Goal: Task Accomplishment & Management: Complete application form

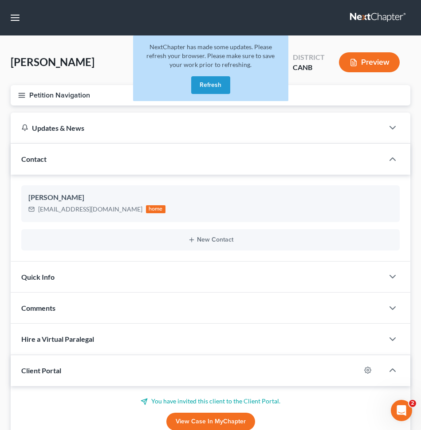
click at [207, 90] on button "Refresh" at bounding box center [210, 85] width 39 height 18
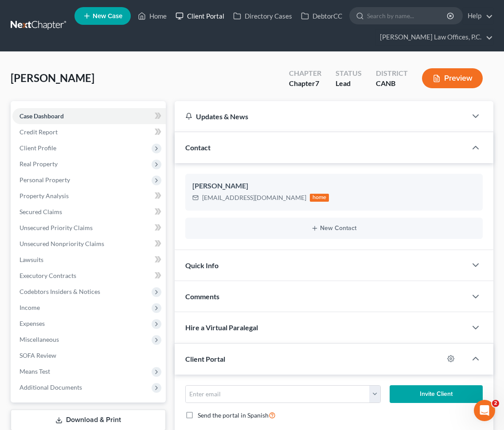
click at [200, 14] on link "Client Portal" at bounding box center [200, 16] width 58 height 16
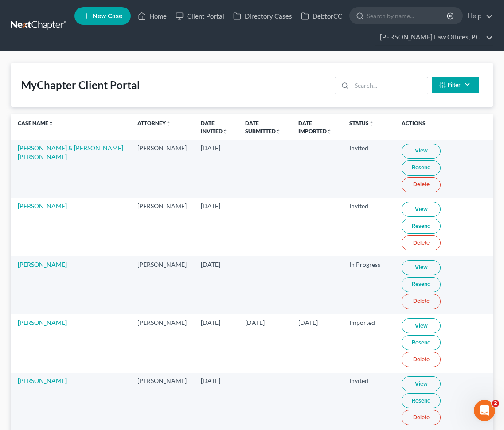
click at [194, 127] on th "Date Invited unfold_more expand_more expand_less" at bounding box center [216, 126] width 44 height 25
click at [201, 131] on link "Date Invited unfold_more expand_more expand_less" at bounding box center [214, 127] width 27 height 14
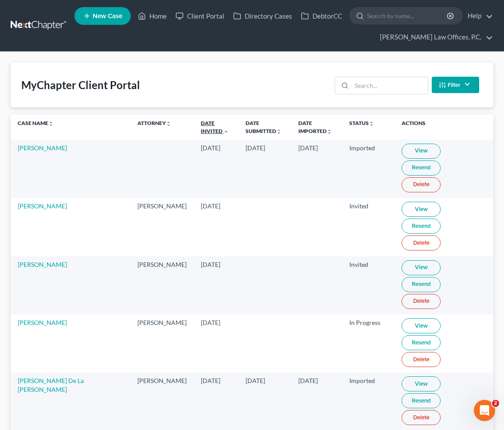
click at [201, 130] on link "Date Invited unfold_more expand_more expand_less" at bounding box center [215, 127] width 28 height 14
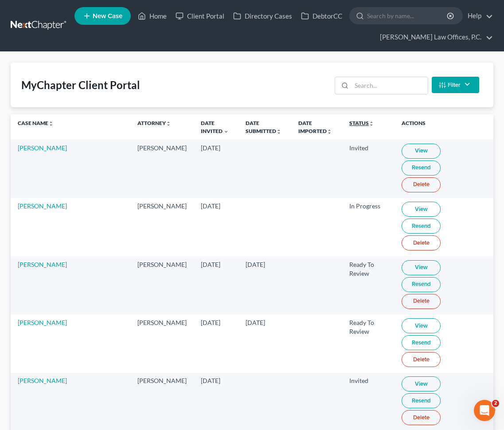
click at [350, 122] on link "Status unfold_more expand_more expand_less" at bounding box center [362, 123] width 25 height 7
click at [350, 122] on link "Status unfold_more expand_more expand_less" at bounding box center [363, 123] width 26 height 7
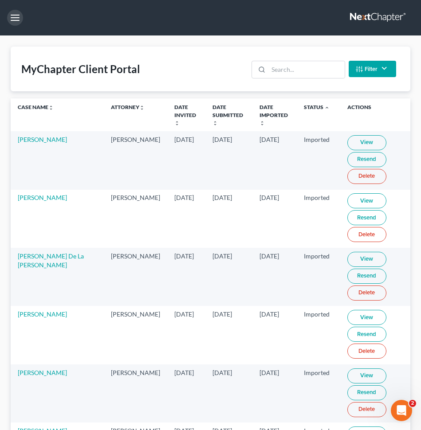
click at [11, 18] on button "button" at bounding box center [15, 18] width 16 height 16
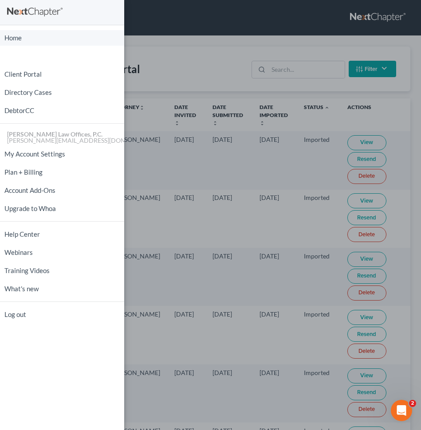
click at [27, 43] on link "Home" at bounding box center [62, 38] width 124 height 16
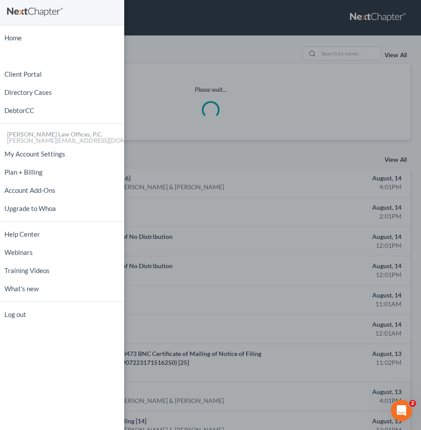
click at [261, 21] on div "Home New Case Client Portal Directory Cases DebtorCC Keenan Law Offices, P.C. r…" at bounding box center [210, 215] width 421 height 430
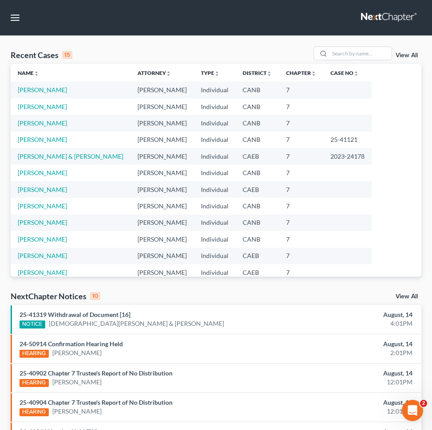
click at [204, 57] on div "Recent Cases 15 View All" at bounding box center [216, 55] width 411 height 17
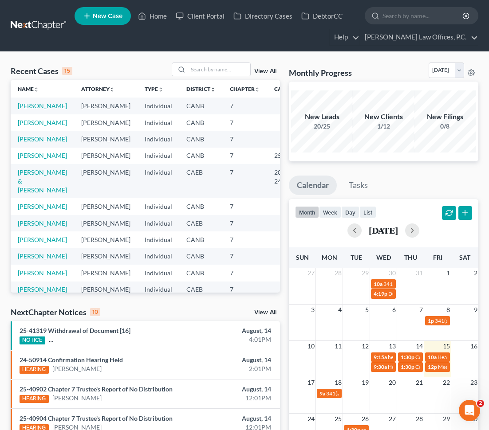
click at [114, 18] on span "New Case" at bounding box center [108, 16] width 30 height 7
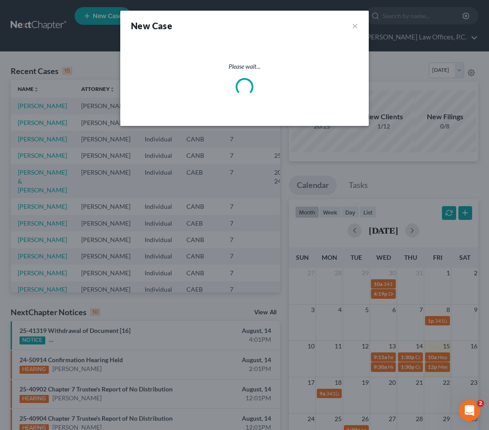
select select "9"
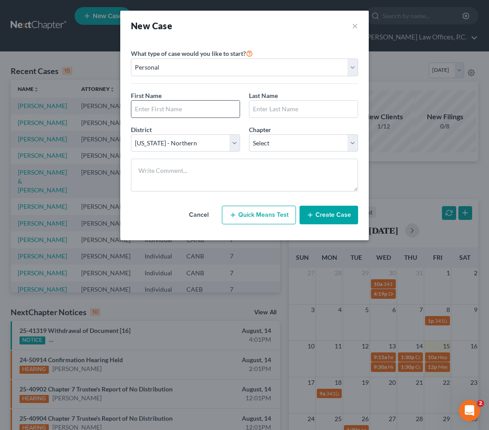
click at [178, 107] on input "text" at bounding box center [185, 109] width 108 height 17
type input "Elijah"
type input "Green"
click at [306, 145] on select "Select 7 11 12 13" at bounding box center [303, 143] width 109 height 18
select select "0"
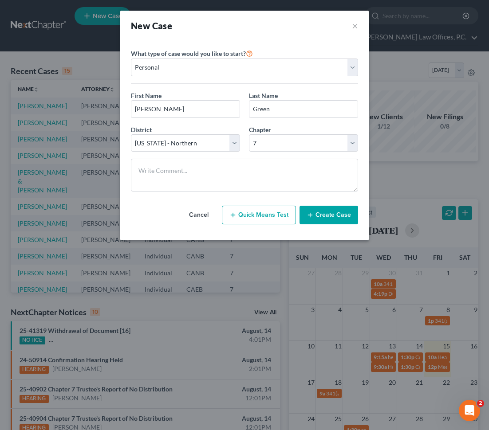
click at [313, 213] on icon "button" at bounding box center [310, 215] width 7 height 7
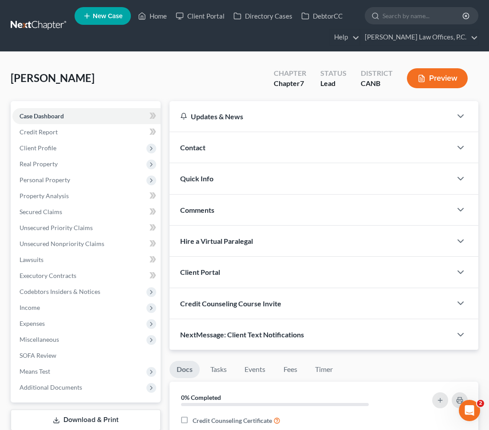
click at [232, 151] on div "Contact" at bounding box center [310, 147] width 282 height 31
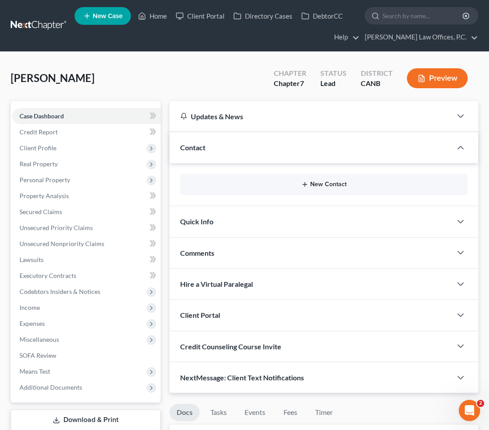
click at [277, 185] on button "New Contact" at bounding box center [323, 184] width 273 height 7
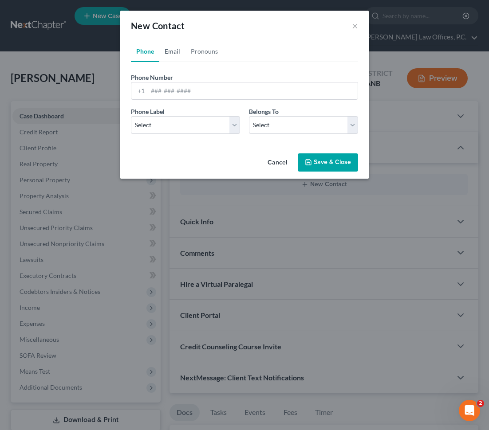
click at [173, 55] on link "Email" at bounding box center [172, 51] width 26 height 21
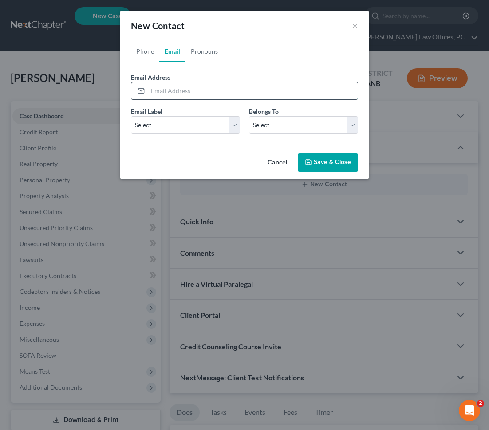
click at [182, 88] on input "email" at bounding box center [253, 91] width 210 height 17
paste input "lijeiii@yahoo.com"
type input "lijeiii@yahoo.com"
click at [189, 122] on select "Select Home Work Other" at bounding box center [185, 125] width 109 height 18
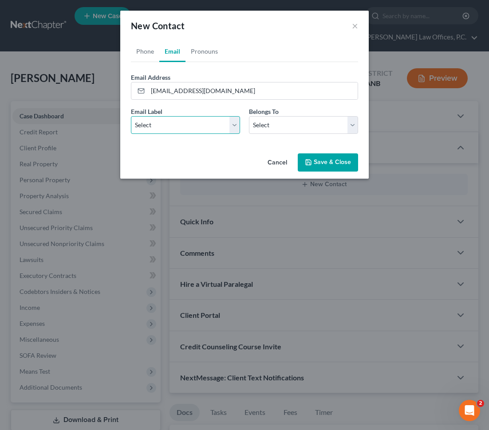
select select "0"
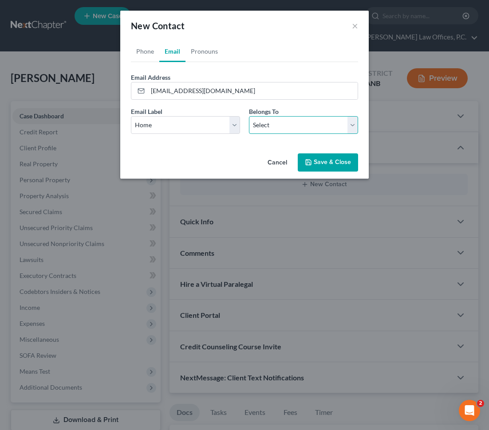
click at [262, 121] on select "Select Client Other" at bounding box center [303, 125] width 109 height 18
select select "0"
click at [322, 160] on button "Save & Close" at bounding box center [328, 162] width 60 height 19
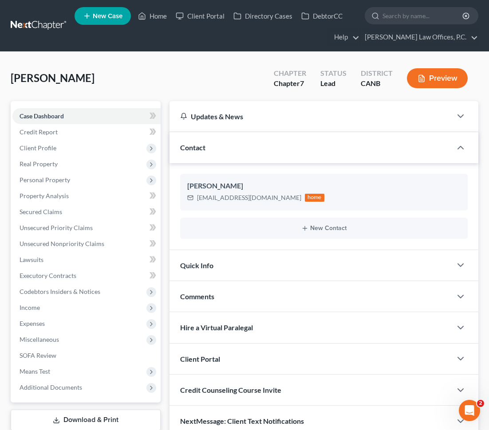
scroll to position [10, 0]
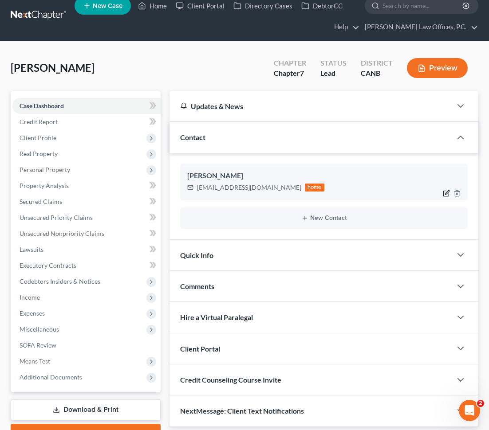
click at [420, 193] on icon "button" at bounding box center [446, 193] width 7 height 7
select select "0"
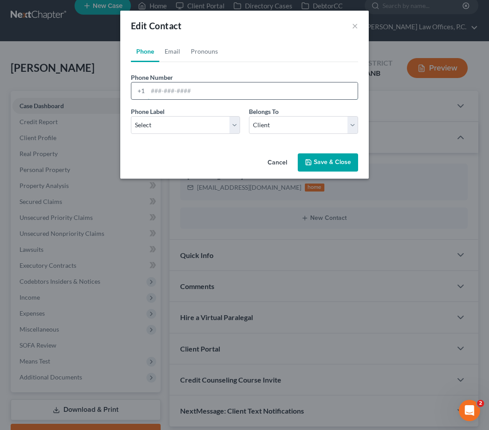
click at [177, 96] on input "tel" at bounding box center [253, 91] width 210 height 17
paste input "510-798-6487"
type input "510-798-6487"
click at [181, 129] on select "Select Mobile Home Work Other" at bounding box center [185, 125] width 109 height 18
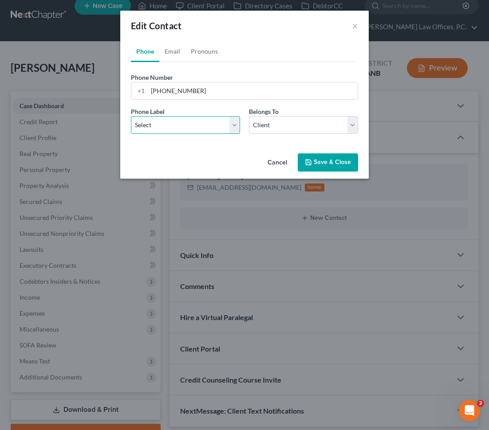
select select "0"
click at [314, 165] on button "Save & Close" at bounding box center [328, 162] width 60 height 19
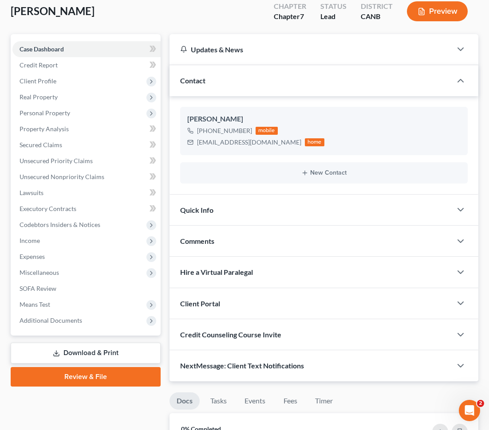
scroll to position [0, 0]
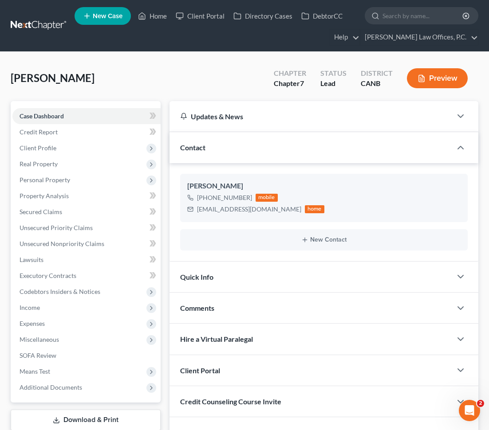
click at [289, 83] on div "Chapter 7" at bounding box center [290, 84] width 32 height 10
click at [222, 94] on div "Green, Elijah Upgraded Chapter Chapter 7 Status Lead District CANB Preview" at bounding box center [245, 82] width 468 height 39
drag, startPoint x: 16, startPoint y: 81, endPoint x: 139, endPoint y: 77, distance: 122.9
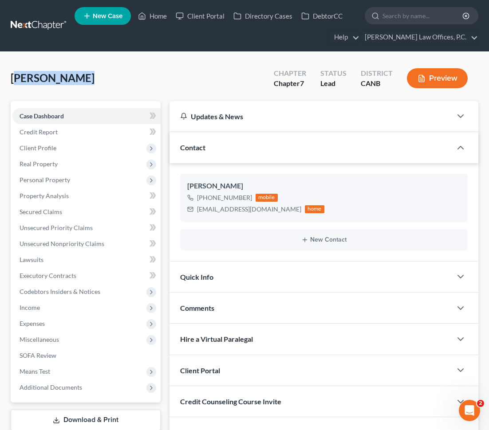
click at [139, 77] on div "Green, Elijah Upgraded Chapter Chapter 7 Status Lead District CANB Preview" at bounding box center [245, 82] width 468 height 39
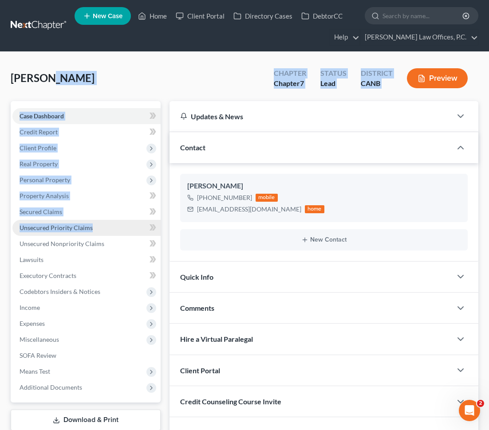
drag, startPoint x: 44, startPoint y: 78, endPoint x: 110, endPoint y: 232, distance: 167.6
click at [110, 232] on div "Green, Elijah Upgraded Chapter Chapter 7 Status Lead District CANB Preview Peti…" at bounding box center [245, 417] width 468 height 709
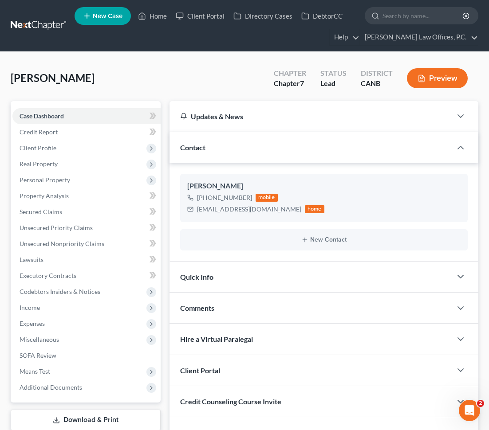
click at [150, 81] on div "Green, Elijah Upgraded Chapter Chapter 7 Status Lead District CANB Preview" at bounding box center [245, 82] width 468 height 39
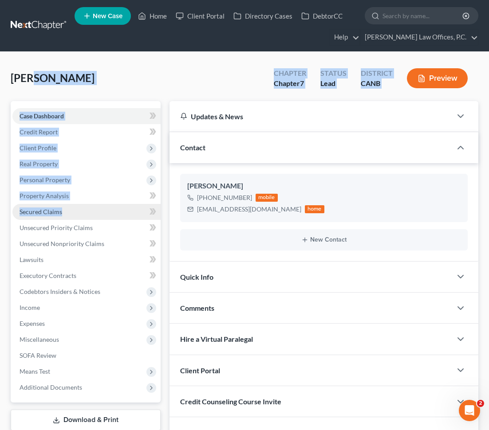
drag, startPoint x: 34, startPoint y: 78, endPoint x: 130, endPoint y: 212, distance: 165.2
click at [130, 212] on div "Green, Elijah Upgraded Chapter Chapter 7 Status Lead District CANB Preview Peti…" at bounding box center [245, 417] width 468 height 709
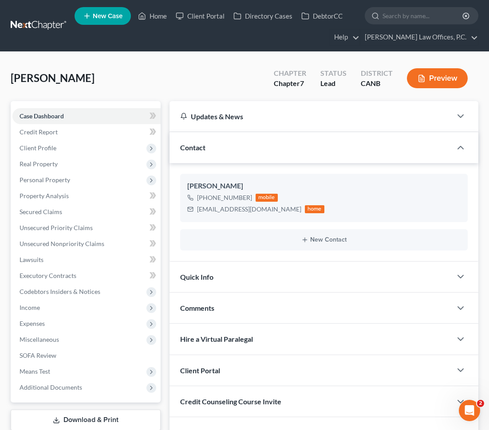
click at [54, 74] on span "Green, Elijah" at bounding box center [53, 77] width 84 height 13
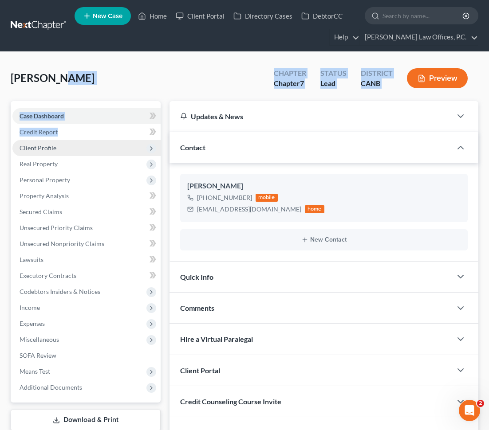
drag, startPoint x: 54, startPoint y: 74, endPoint x: 124, endPoint y: 143, distance: 98.8
click at [125, 141] on div "Green, Elijah Upgraded Chapter Chapter 7 Status Lead District CANB Preview Peti…" at bounding box center [245, 417] width 468 height 709
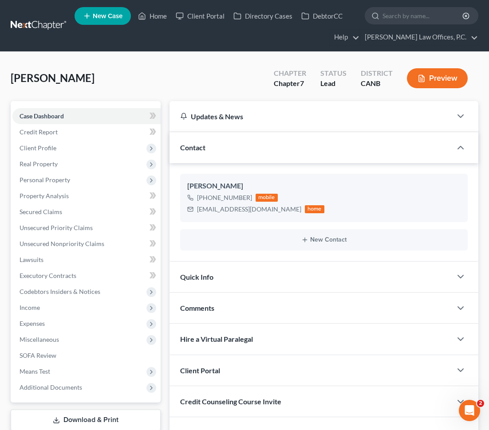
click at [132, 67] on div "Green, Elijah Upgraded Chapter Chapter 7 Status Lead District CANB Preview" at bounding box center [245, 82] width 468 height 39
drag, startPoint x: 26, startPoint y: 80, endPoint x: 126, endPoint y: 286, distance: 229.1
click at [126, 286] on div "Green, Elijah Upgraded Chapter Chapter 7 Status Lead District CANB Preview Peti…" at bounding box center [245, 417] width 468 height 709
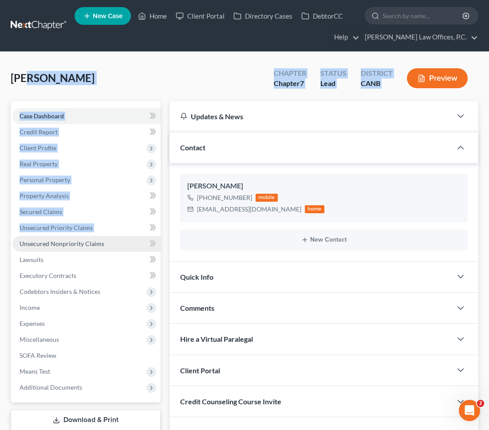
drag, startPoint x: 29, startPoint y: 77, endPoint x: 149, endPoint y: 251, distance: 211.1
click at [149, 251] on div "Green, Elijah Upgraded Chapter Chapter 7 Status Lead District CANB Preview Peti…" at bounding box center [245, 417] width 468 height 709
click at [134, 81] on div "Green, Elijah Upgraded Chapter Chapter 7 Status Lead District CANB Preview" at bounding box center [245, 82] width 468 height 39
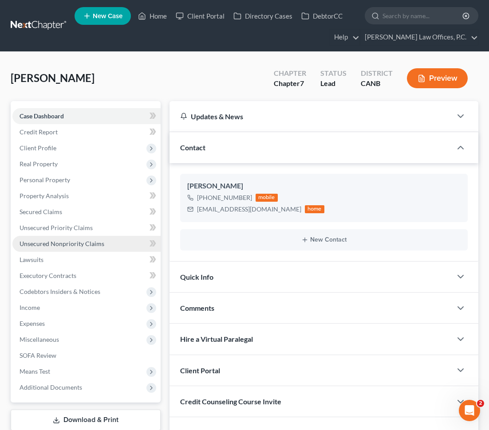
click at [115, 240] on link "Unsecured Nonpriority Claims" at bounding box center [86, 244] width 148 height 16
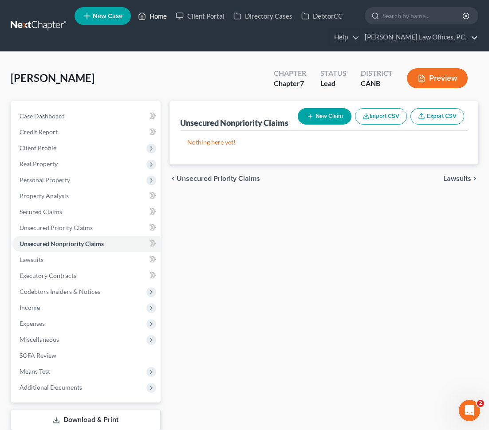
click at [153, 15] on link "Home" at bounding box center [153, 16] width 38 height 16
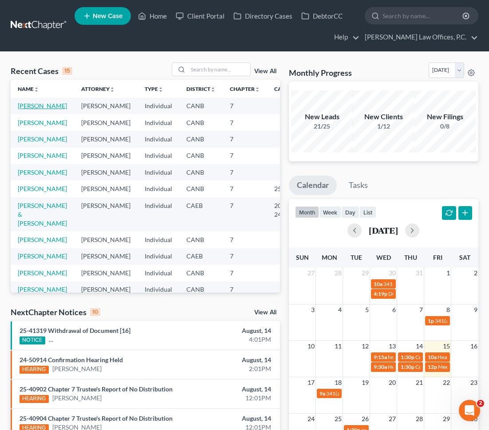
click at [27, 110] on link "Green, Elijah" at bounding box center [42, 106] width 49 height 8
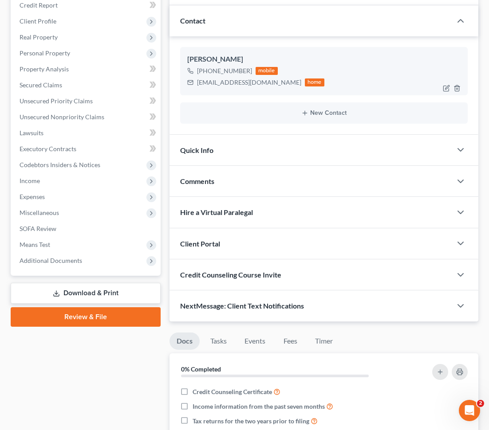
scroll to position [240, 0]
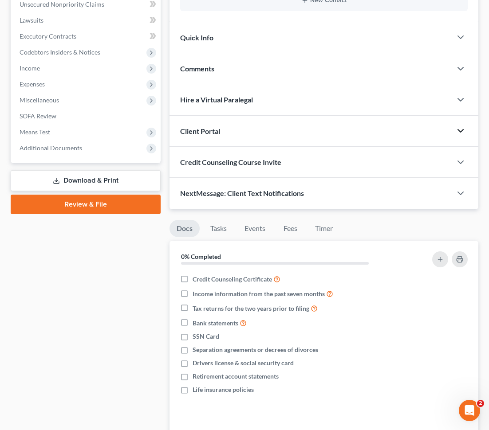
click at [420, 134] on icon "button" at bounding box center [460, 131] width 11 height 11
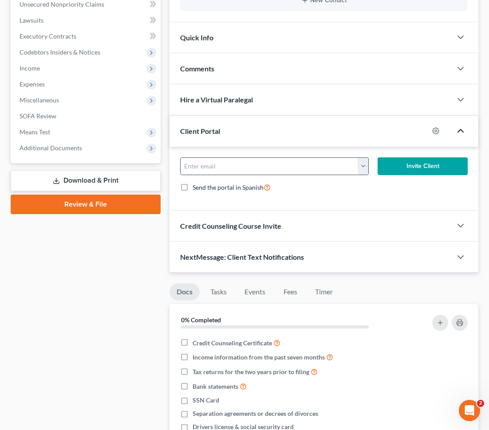
click at [362, 164] on button "button" at bounding box center [363, 166] width 11 height 17
click at [385, 194] on div "lijeiii@yahoo.com" at bounding box center [418, 186] width 121 height 22
click at [370, 168] on div "lijeiii@yahoo.com" at bounding box center [274, 166] width 197 height 18
click at [362, 168] on button "button" at bounding box center [363, 166] width 11 height 17
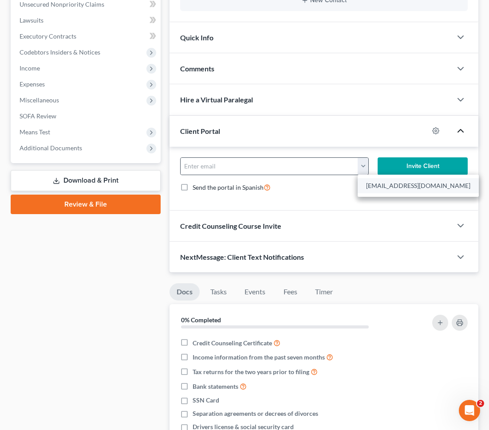
click at [376, 182] on link "lijeiii@yahoo.com" at bounding box center [418, 185] width 121 height 15
type input "lijeiii@yahoo.com"
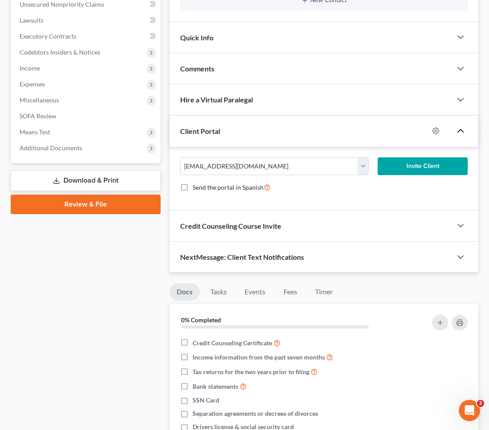
click at [417, 167] on button "Invite Client" at bounding box center [422, 166] width 90 height 18
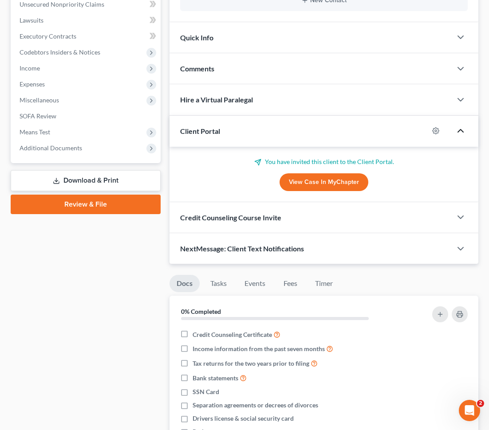
click at [420, 221] on div "Credit Counseling Course Invite" at bounding box center [310, 217] width 282 height 31
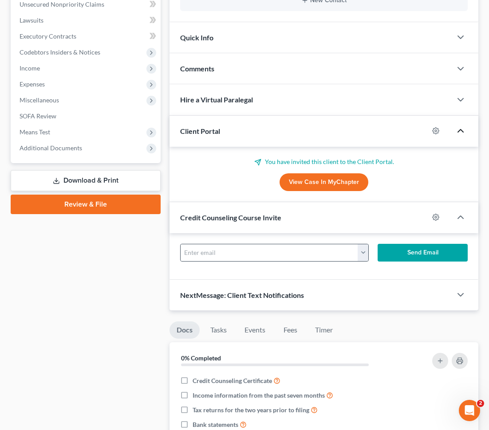
click at [365, 247] on button "button" at bounding box center [363, 252] width 11 height 17
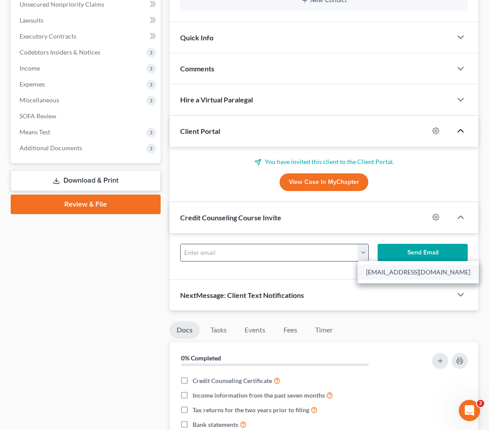
click at [379, 269] on link "lijeiii@yahoo.com" at bounding box center [418, 272] width 121 height 15
type input "lijeiii@yahoo.com"
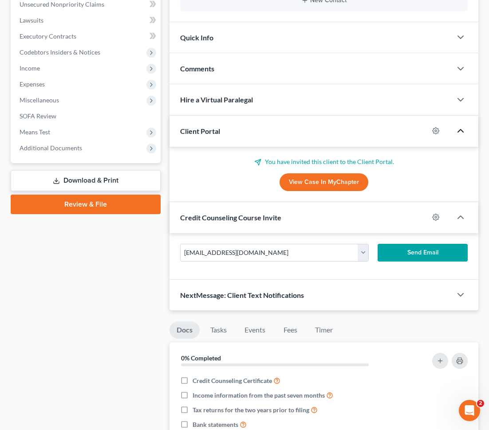
click at [406, 252] on button "Send Email" at bounding box center [422, 253] width 90 height 18
